Goal: Task Accomplishment & Management: Manage account settings

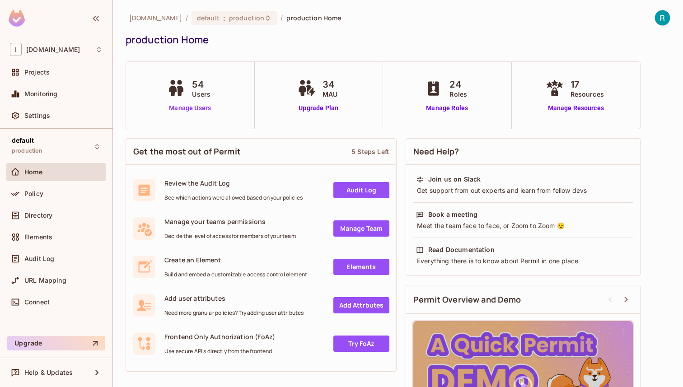
click at [190, 110] on link "Manage Users" at bounding box center [190, 107] width 50 height 9
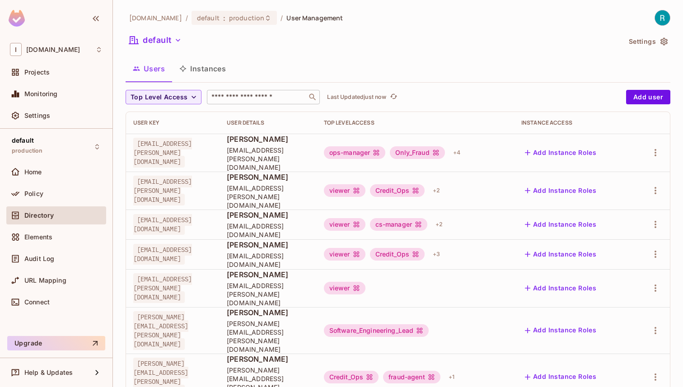
click at [254, 94] on input "text" at bounding box center [257, 97] width 95 height 9
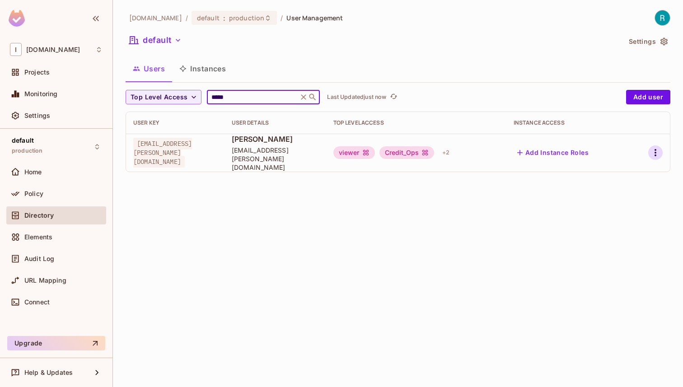
type input "*****"
click at [655, 149] on icon "button" at bounding box center [656, 152] width 2 height 7
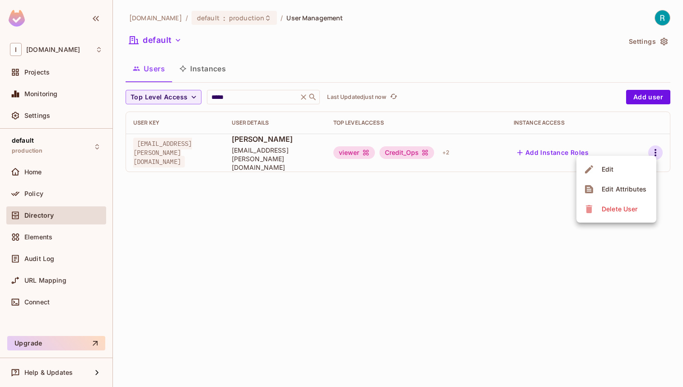
click at [613, 168] on div "Edit" at bounding box center [608, 169] width 12 height 9
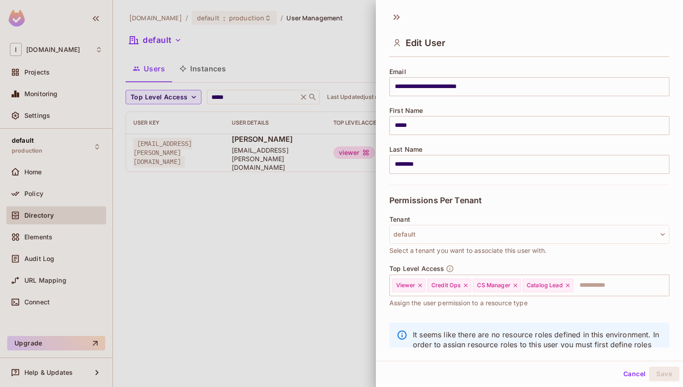
scroll to position [101, 0]
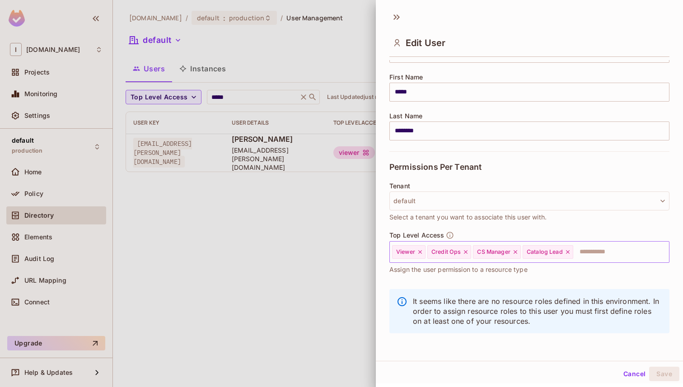
click at [598, 254] on input "text" at bounding box center [613, 252] width 78 height 18
click at [631, 372] on button "Cancel" at bounding box center [634, 374] width 29 height 14
